Goal: Check status: Check status

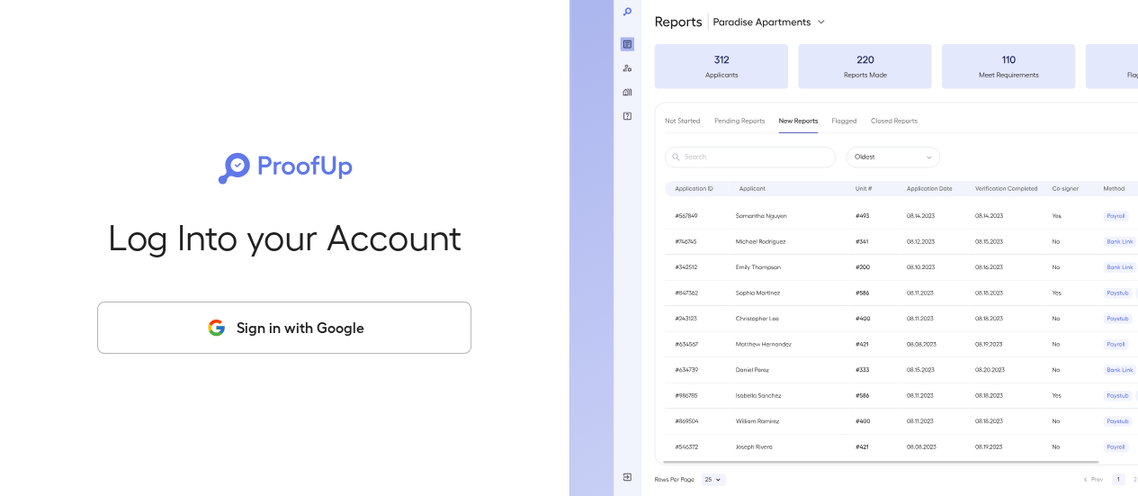
click at [349, 326] on button "Sign in with Google" at bounding box center [284, 327] width 374 height 52
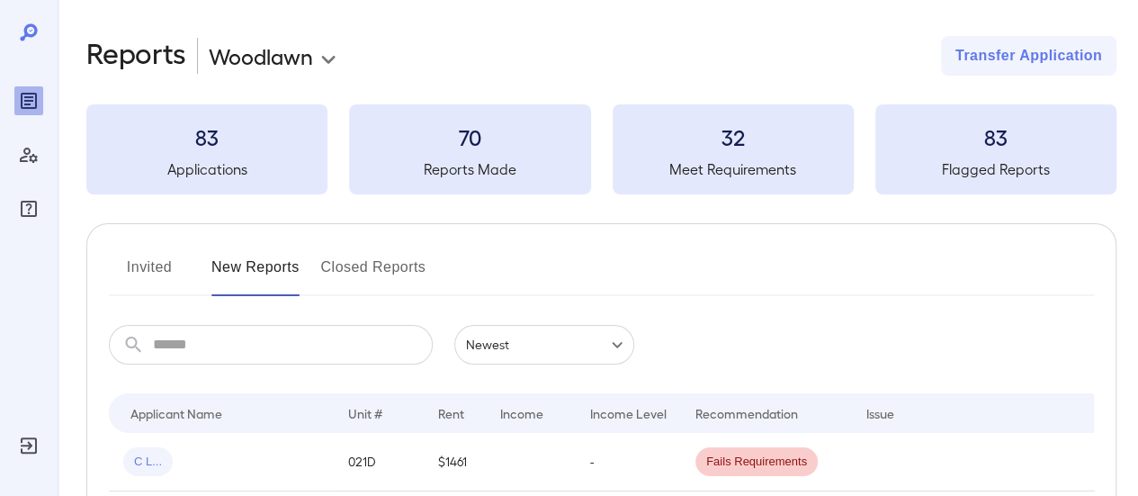
click at [160, 256] on button "Invited" at bounding box center [149, 274] width 81 height 43
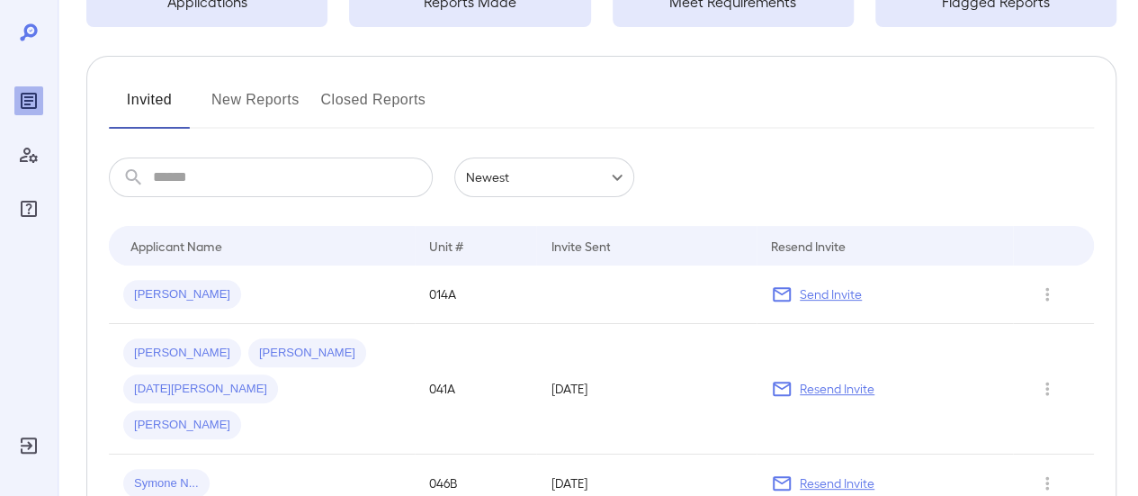
scroll to position [180, 0]
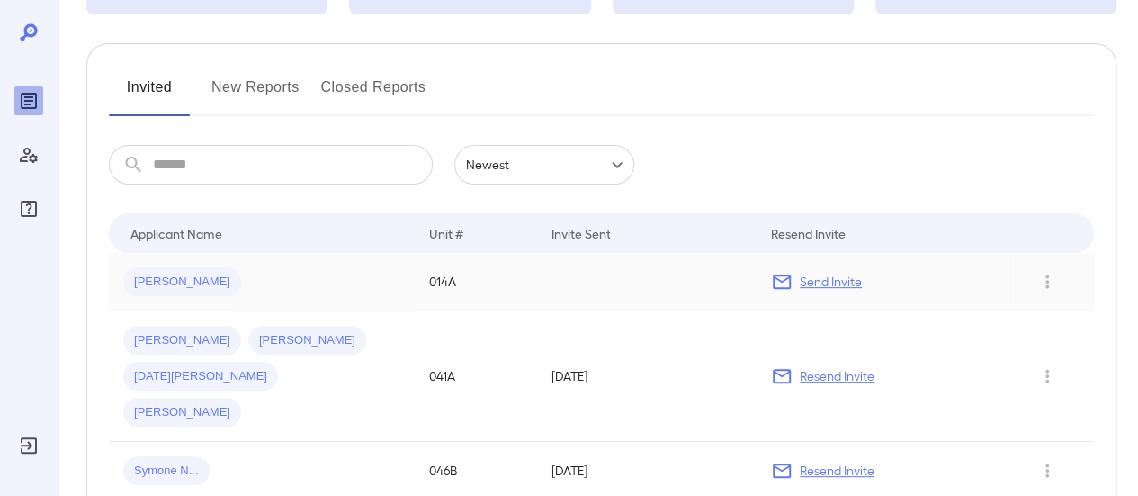
click at [157, 273] on span "[PERSON_NAME]" at bounding box center [182, 281] width 118 height 17
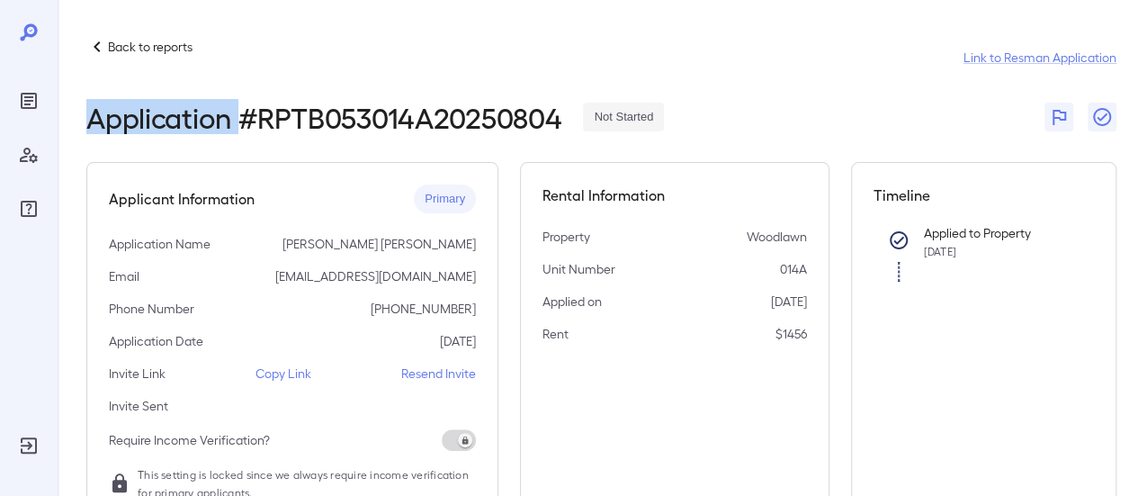
drag, startPoint x: 86, startPoint y: 122, endPoint x: 237, endPoint y: 130, distance: 150.4
click at [237, 130] on h2 "Application # RPTB053014A20250804" at bounding box center [323, 117] width 475 height 32
click at [228, 150] on div "Back to reports Link to Resman Application Application # RPTB053014A20250804 No…" at bounding box center [601, 430] width 1030 height 788
drag, startPoint x: 475, startPoint y: 247, endPoint x: 455, endPoint y: 248, distance: 19.8
click at [455, 248] on p "[PERSON_NAME] [PERSON_NAME]" at bounding box center [378, 244] width 193 height 18
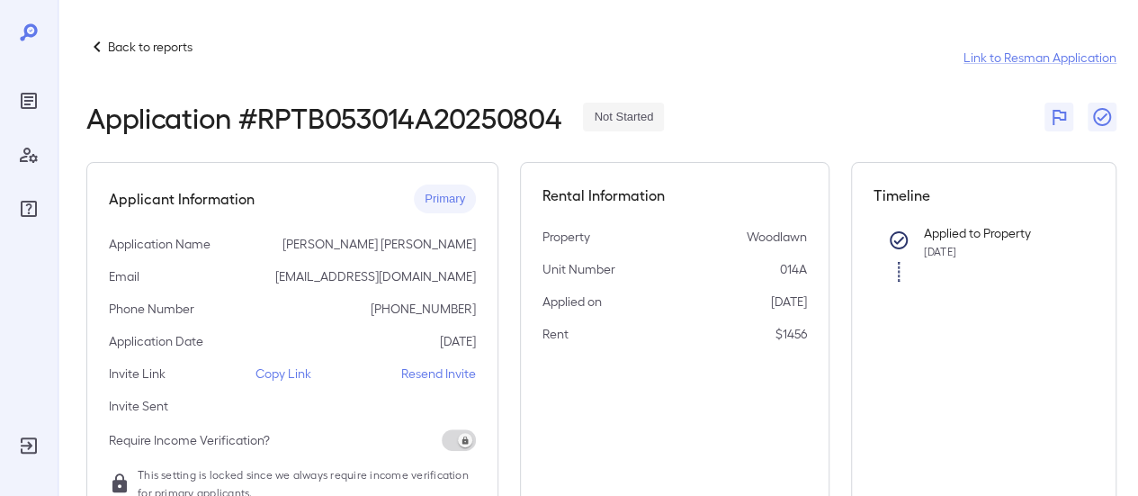
click at [450, 249] on p "[PERSON_NAME] [PERSON_NAME]" at bounding box center [378, 244] width 193 height 18
click at [423, 242] on p "[PERSON_NAME] [PERSON_NAME]" at bounding box center [378, 244] width 193 height 18
